Goal: Task Accomplishment & Management: Manage account settings

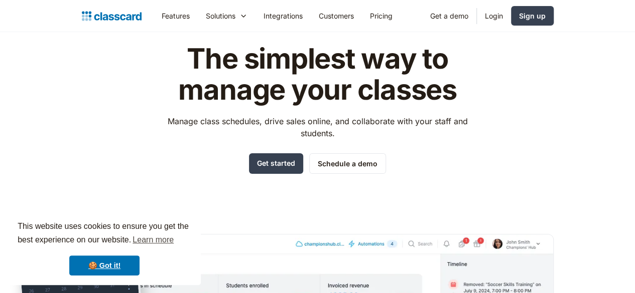
scroll to position [40, 0]
click at [511, 10] on link "Login" at bounding box center [494, 16] width 34 height 23
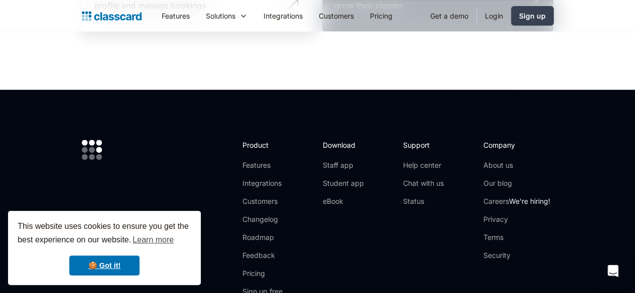
scroll to position [192, 0]
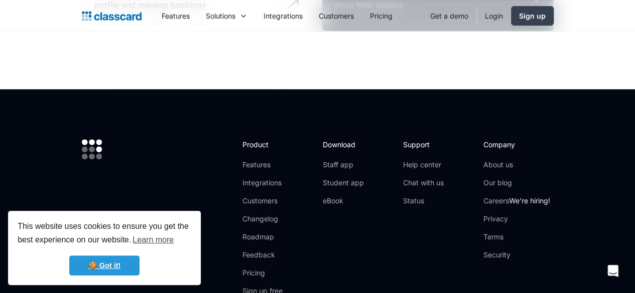
click at [116, 266] on link "🍪 Got it!" at bounding box center [104, 266] width 70 height 20
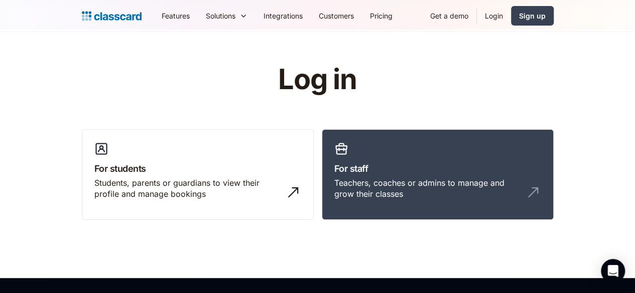
scroll to position [0, 0]
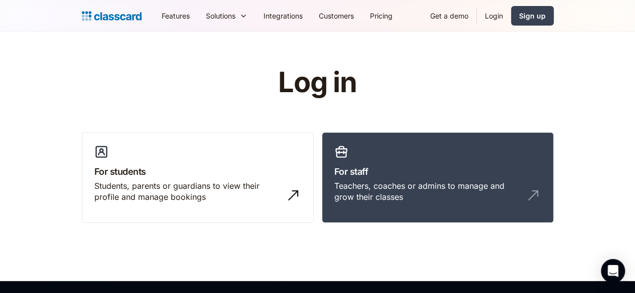
click at [511, 19] on link "Login" at bounding box center [494, 16] width 34 height 23
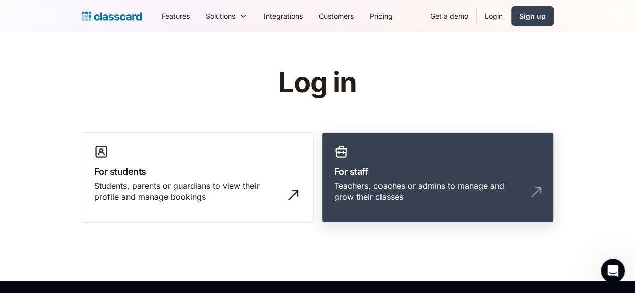
click at [376, 178] on h3 "For staff" at bounding box center [437, 172] width 207 height 14
